Goal: Task Accomplishment & Management: Manage account settings

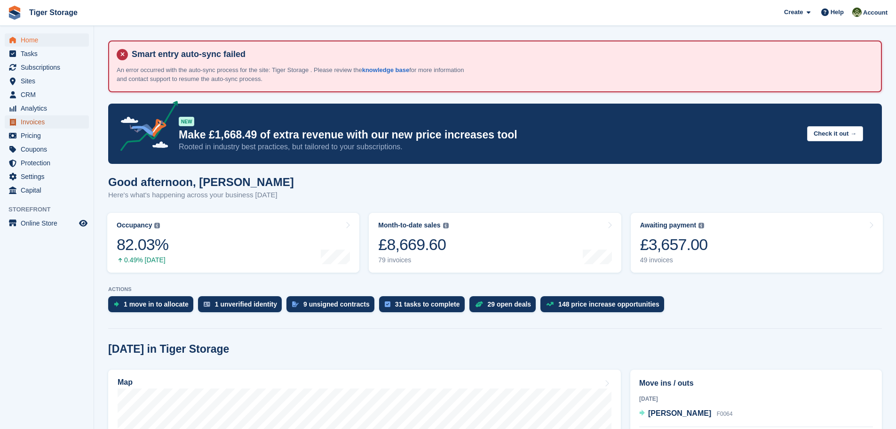
click at [25, 119] on span "Invoices" at bounding box center [49, 121] width 56 height 13
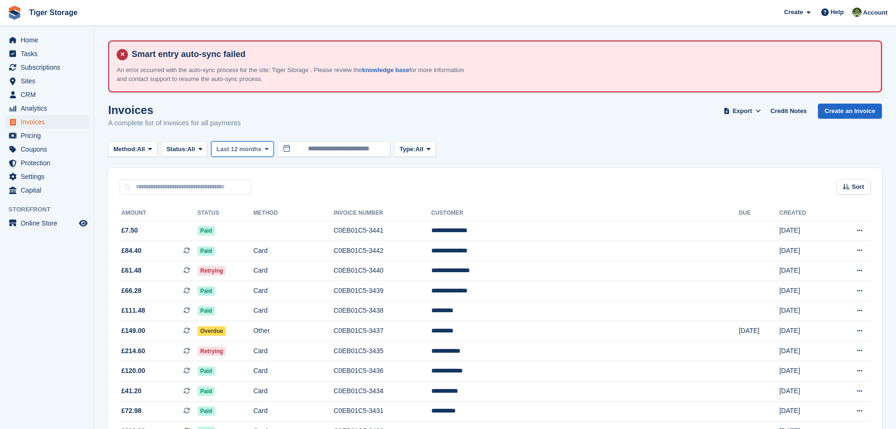
click at [265, 147] on icon at bounding box center [267, 149] width 4 height 6
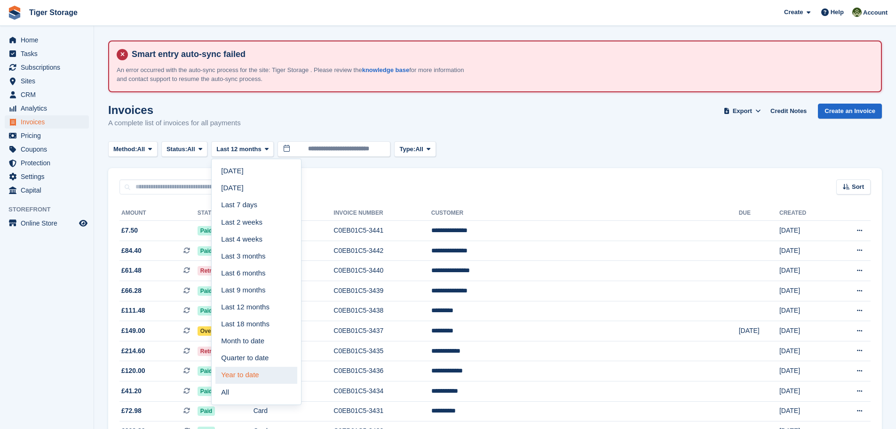
click at [254, 373] on link "Year to date" at bounding box center [256, 374] width 82 height 17
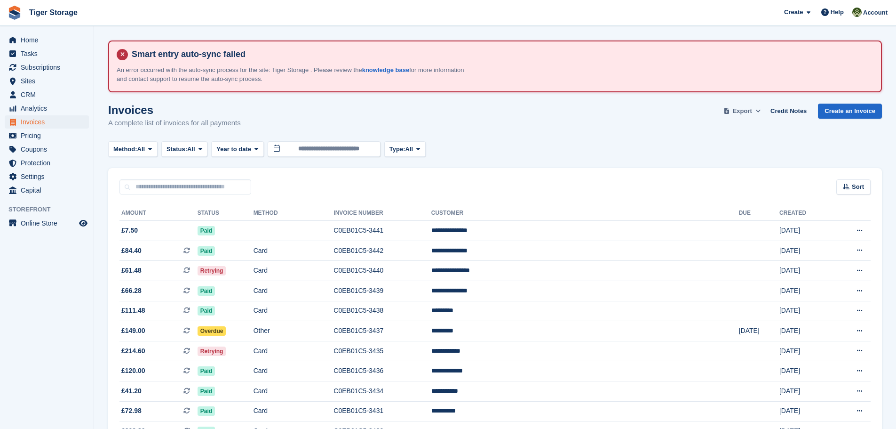
click at [752, 111] on span "Export" at bounding box center [742, 110] width 19 height 9
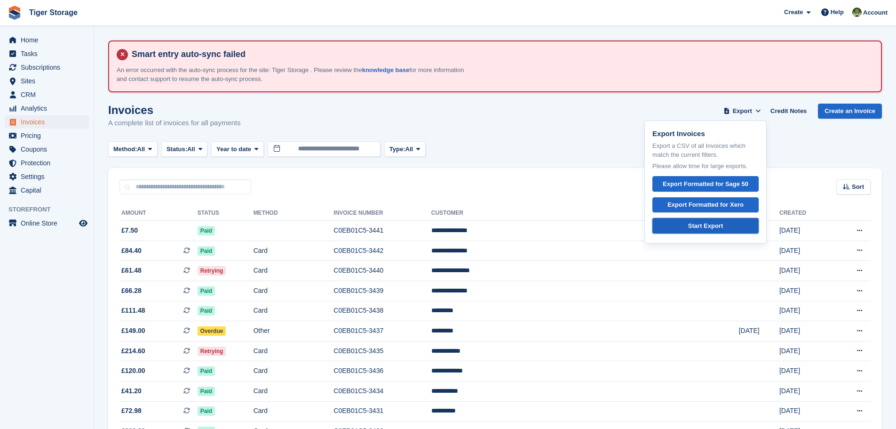
click at [698, 223] on div "Start Export" at bounding box center [705, 225] width 35 height 9
click at [39, 40] on span "Home" at bounding box center [49, 39] width 56 height 13
